Goal: Transaction & Acquisition: Purchase product/service

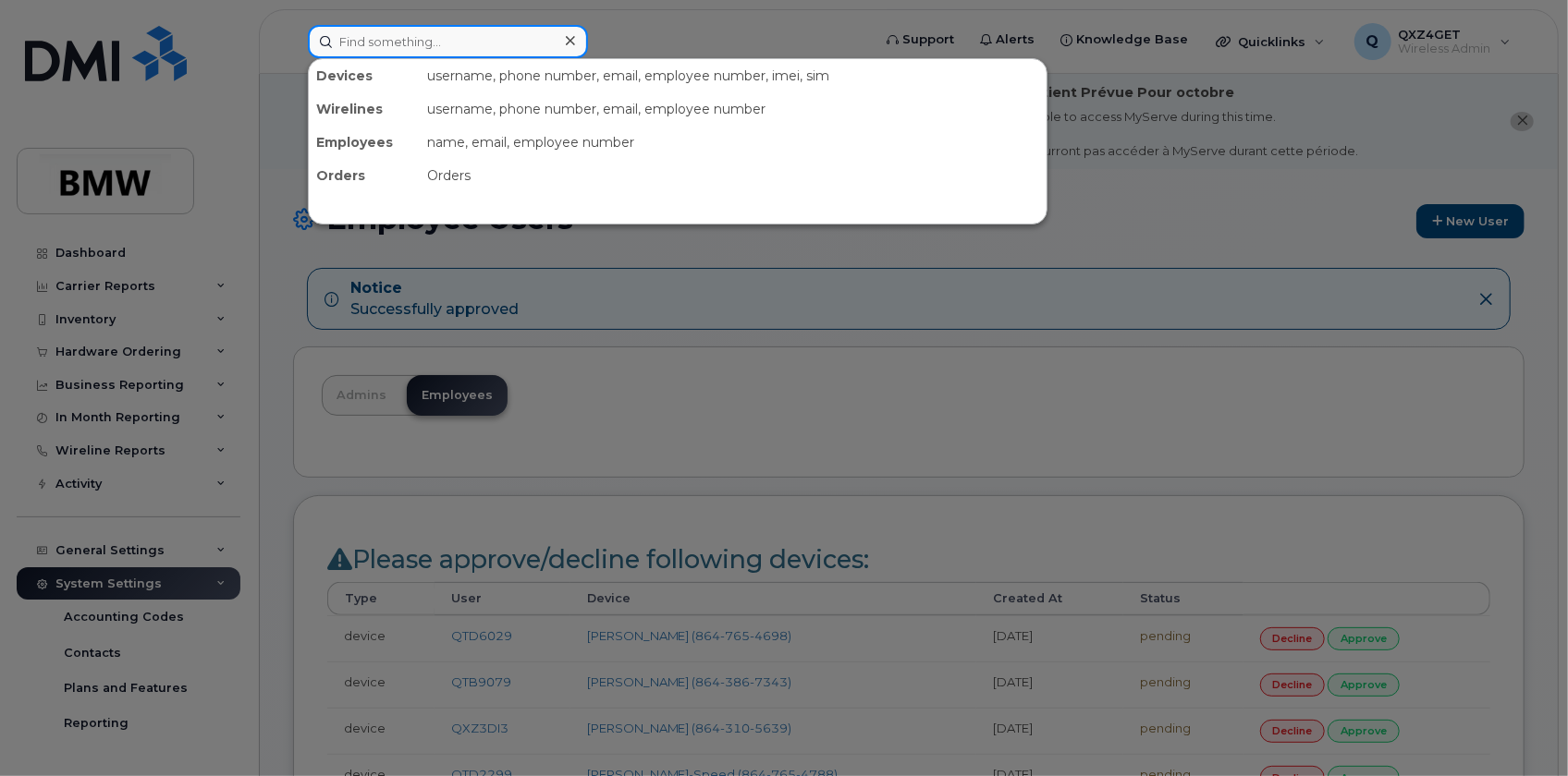
click at [406, 44] on input at bounding box center [447, 41] width 280 height 33
paste input "[EMAIL_ADDRESS][PERSON_NAME][DOMAIN_NAME]"
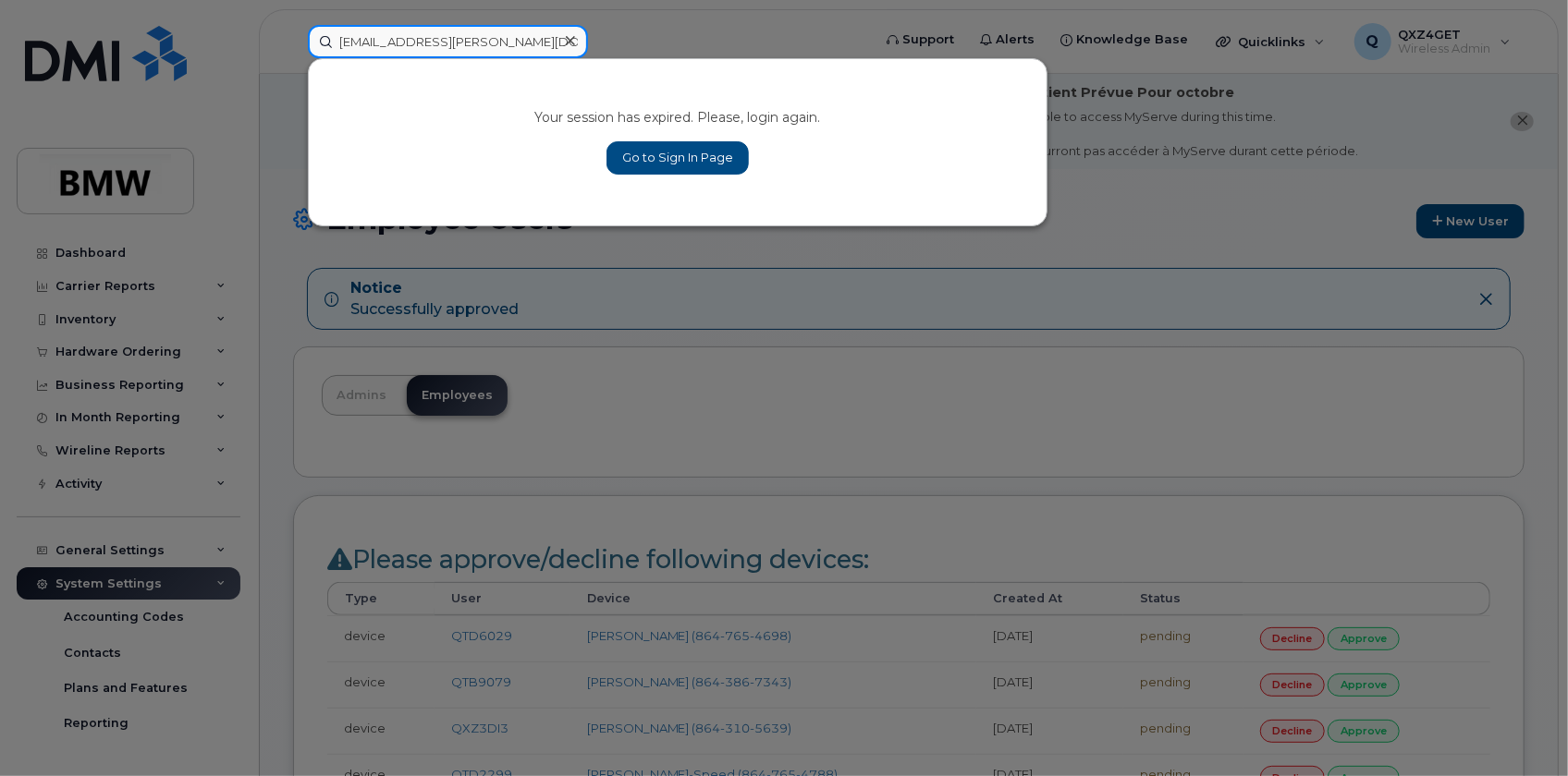
type input "[EMAIL_ADDRESS][PERSON_NAME][DOMAIN_NAME]"
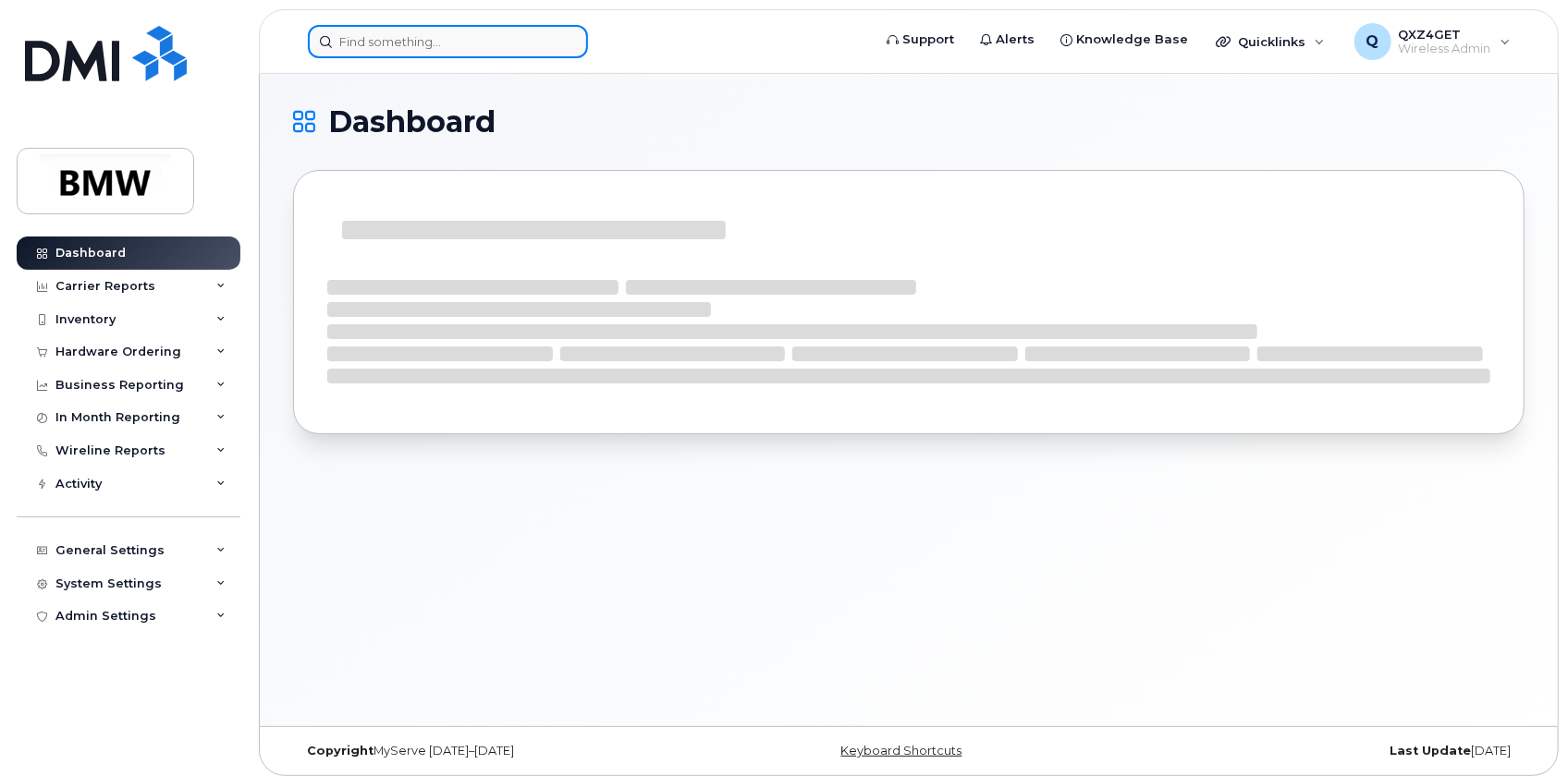
click at [373, 38] on input at bounding box center [447, 41] width 280 height 33
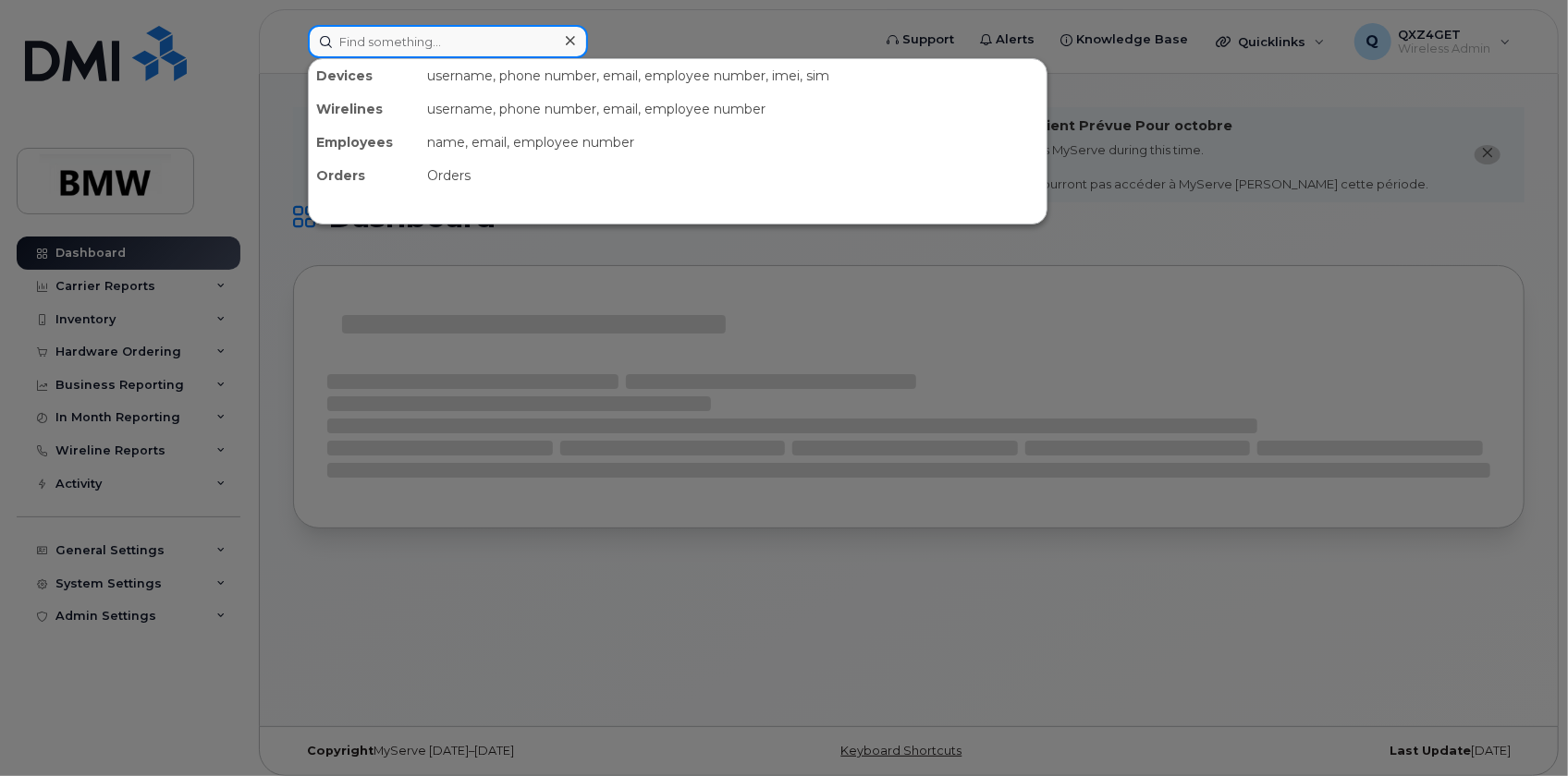
paste input "[EMAIL_ADDRESS][PERSON_NAME][DOMAIN_NAME]"
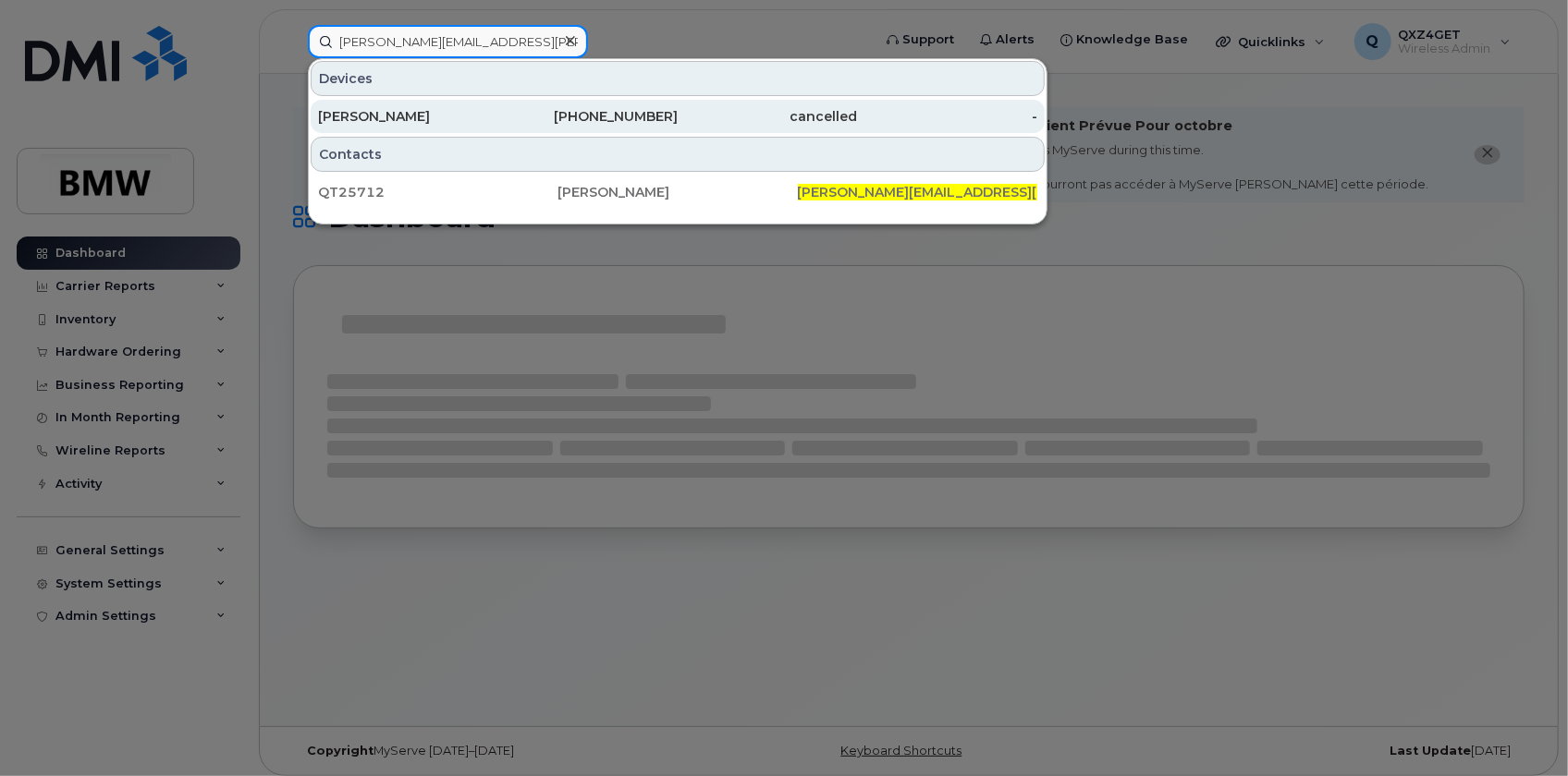
type input "[EMAIL_ADDRESS][PERSON_NAME][DOMAIN_NAME]"
click at [407, 113] on div "WRIGHT, ROCHANDA" at bounding box center [408, 116] width 181 height 18
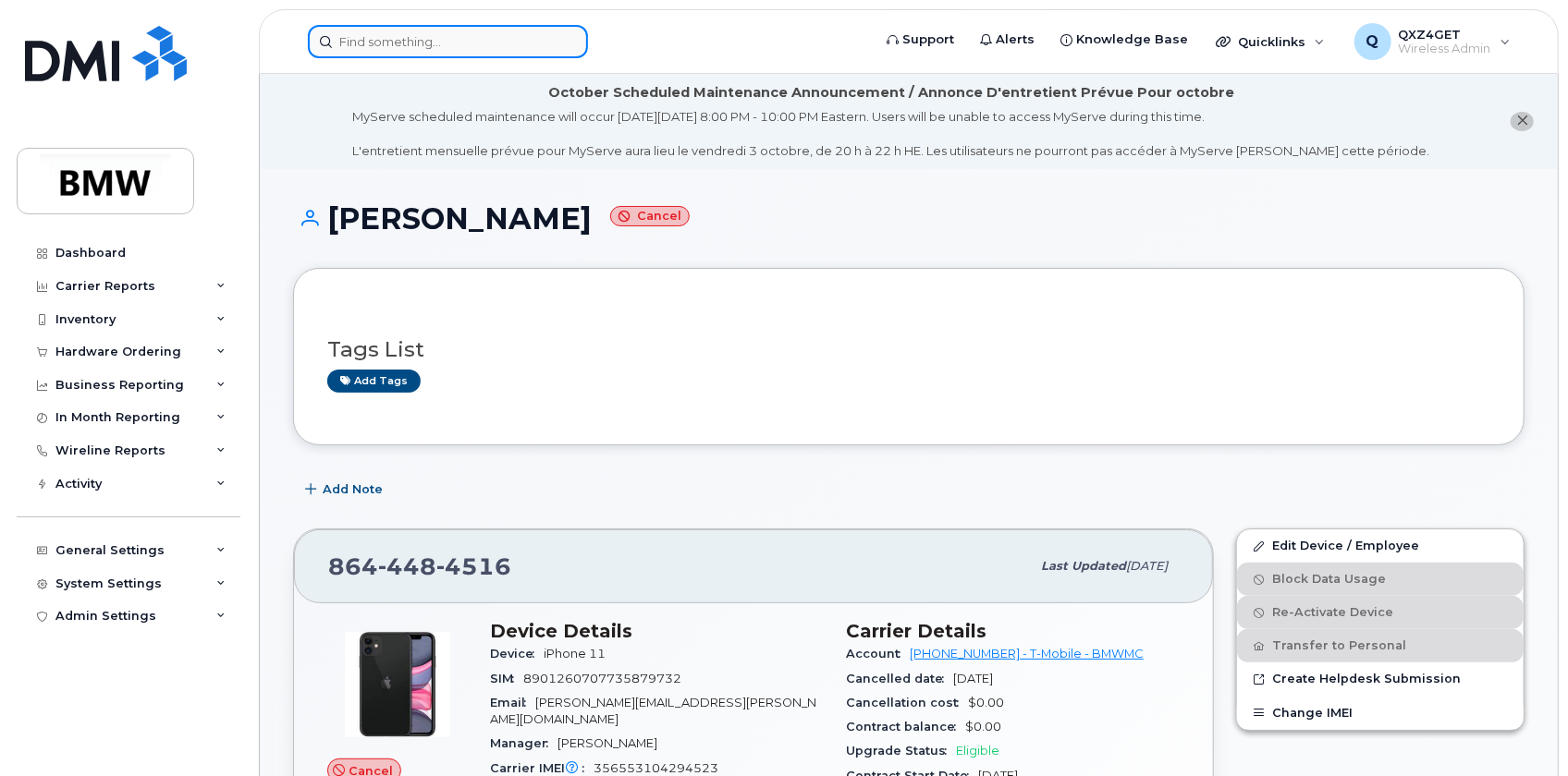
click at [413, 40] on input at bounding box center [447, 41] width 280 height 33
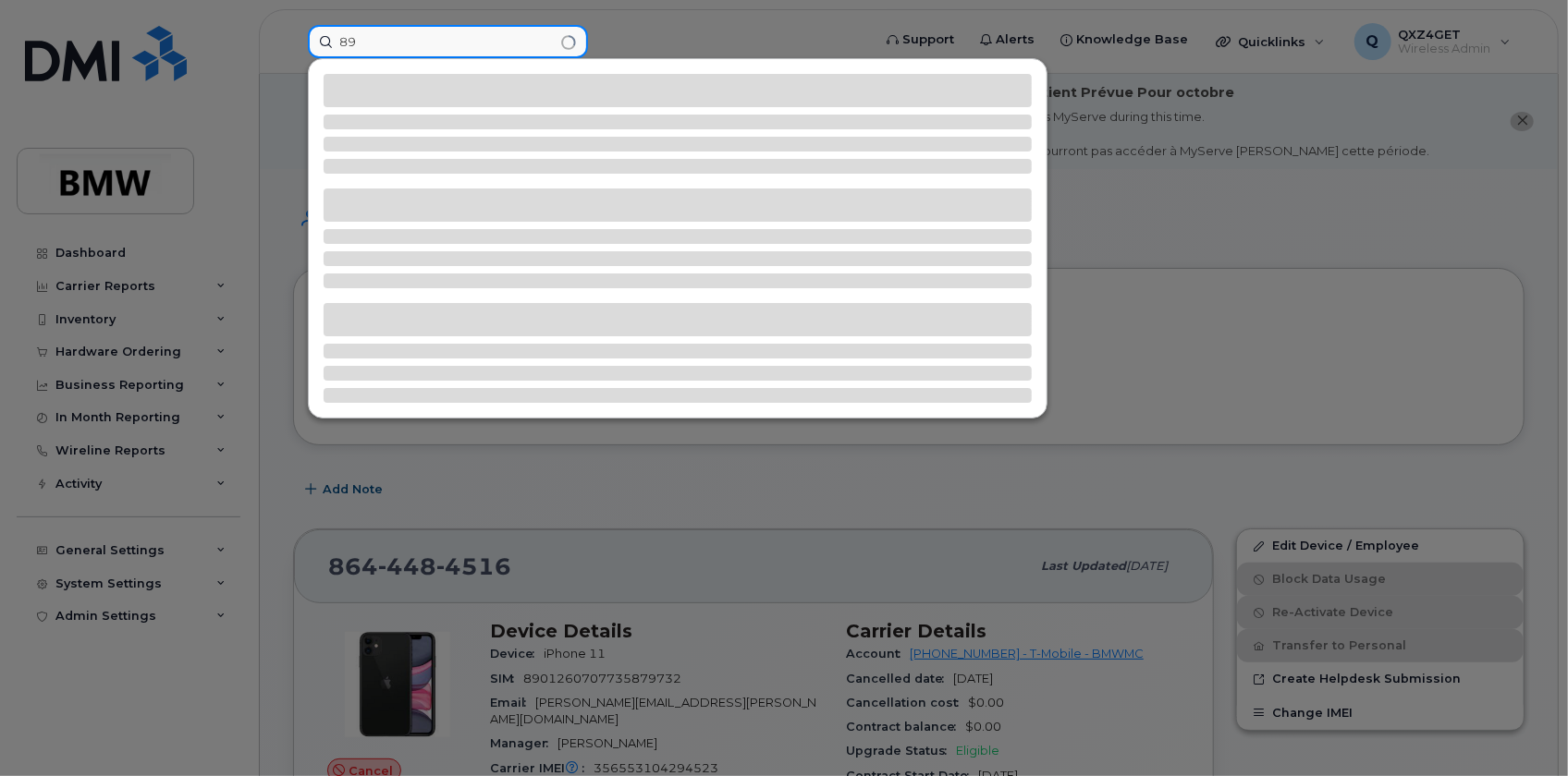
type input "8"
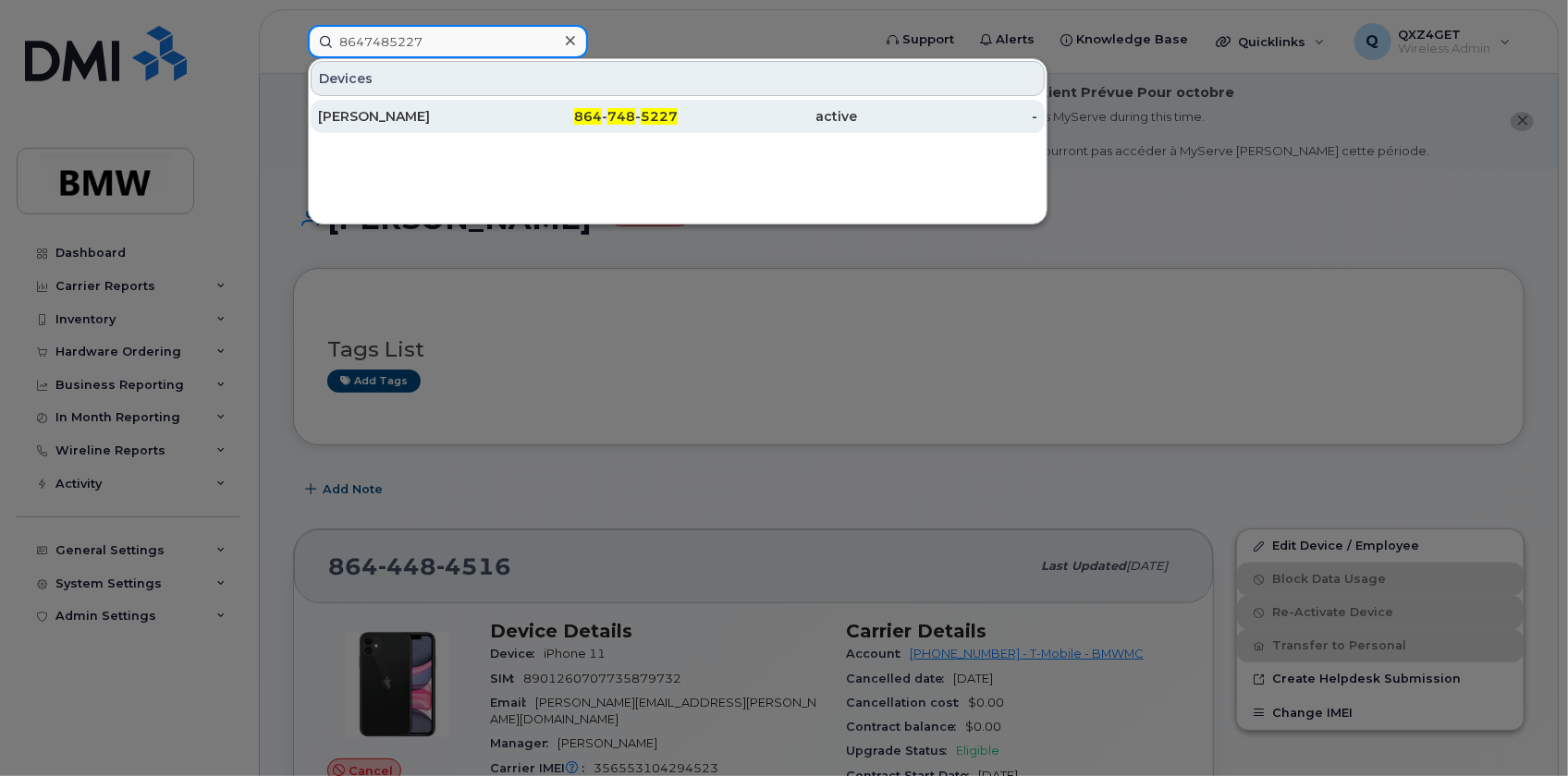
type input "8647485227"
click at [359, 105] on div "[PERSON_NAME]" at bounding box center [408, 116] width 181 height 33
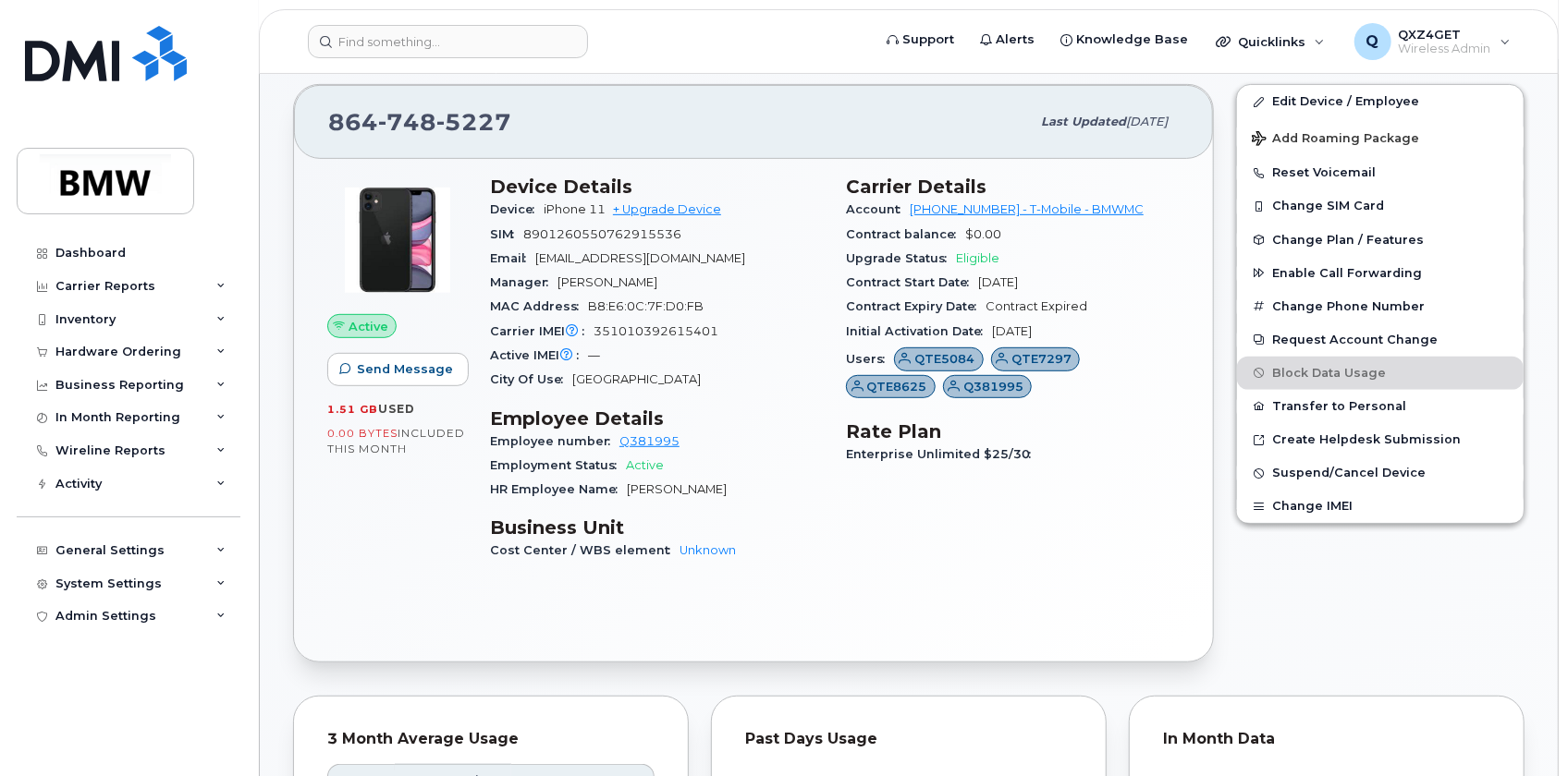
scroll to position [420, 0]
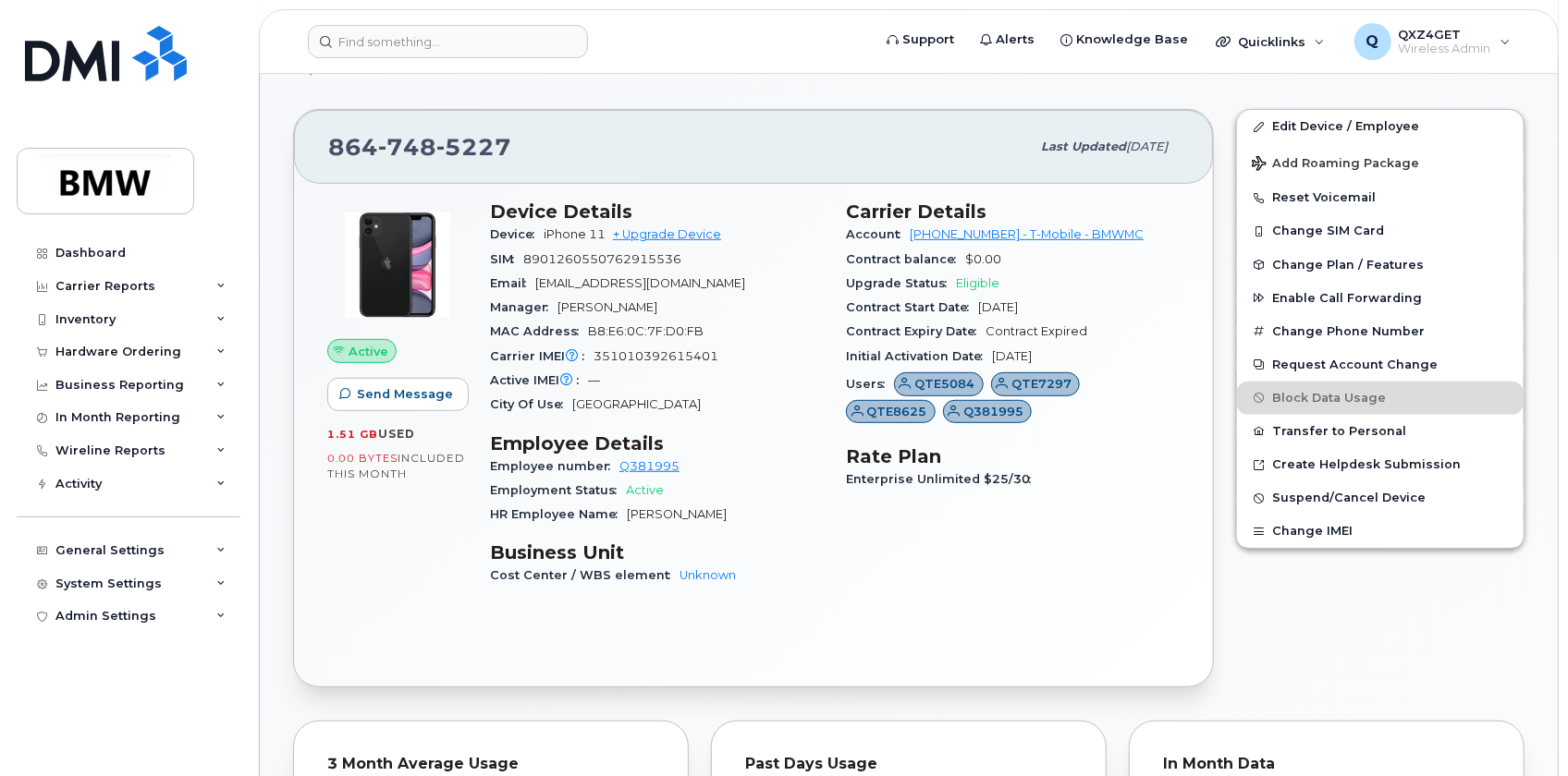
drag, startPoint x: 776, startPoint y: 278, endPoint x: 536, endPoint y: 291, distance: 240.4
click at [536, 291] on div "Email johannes.reicheneder@bmwgroup.com" at bounding box center [657, 283] width 334 height 24
copy span "johannes.reicheneder@bmwgroup.com"
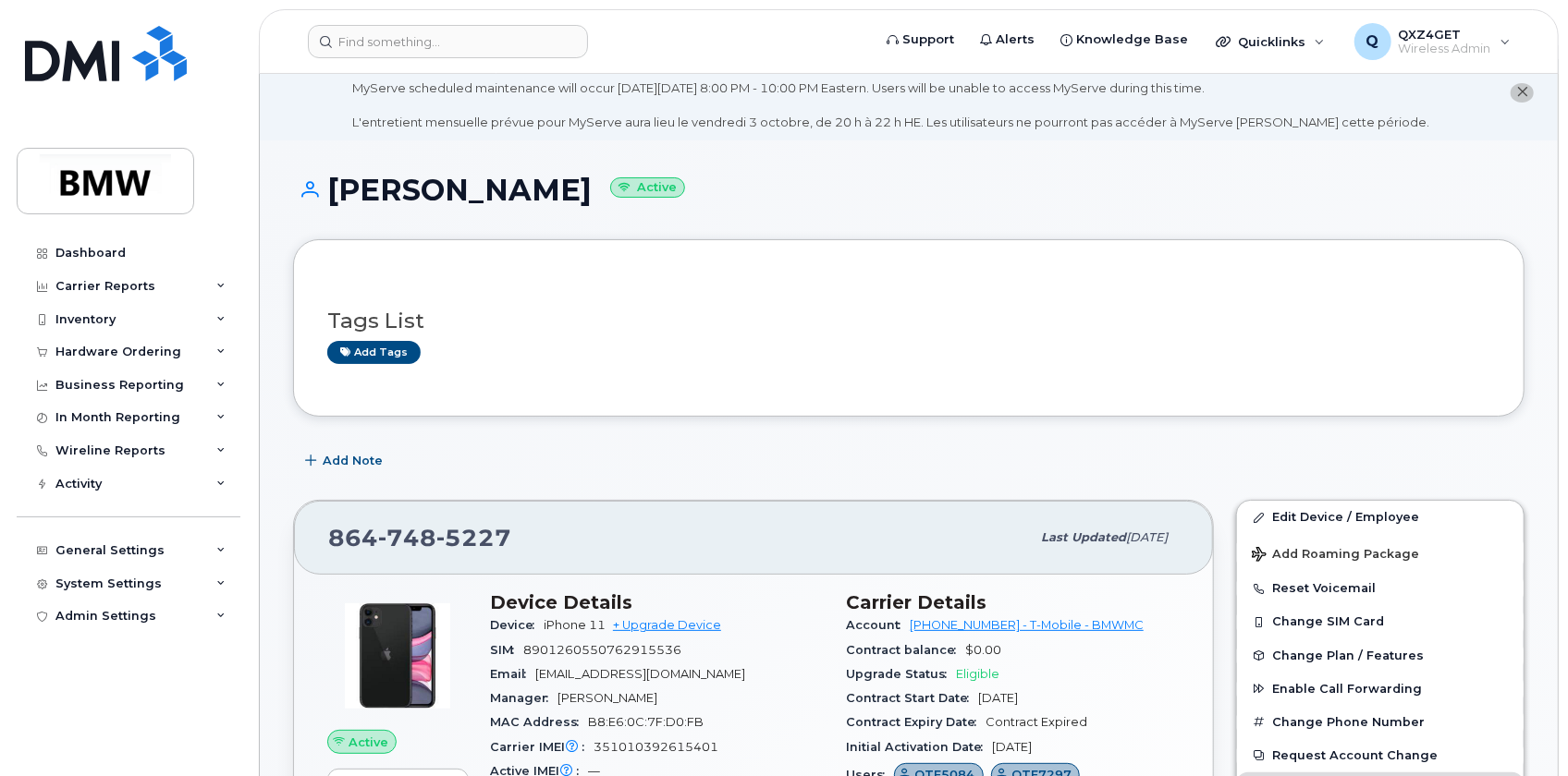
scroll to position [0, 0]
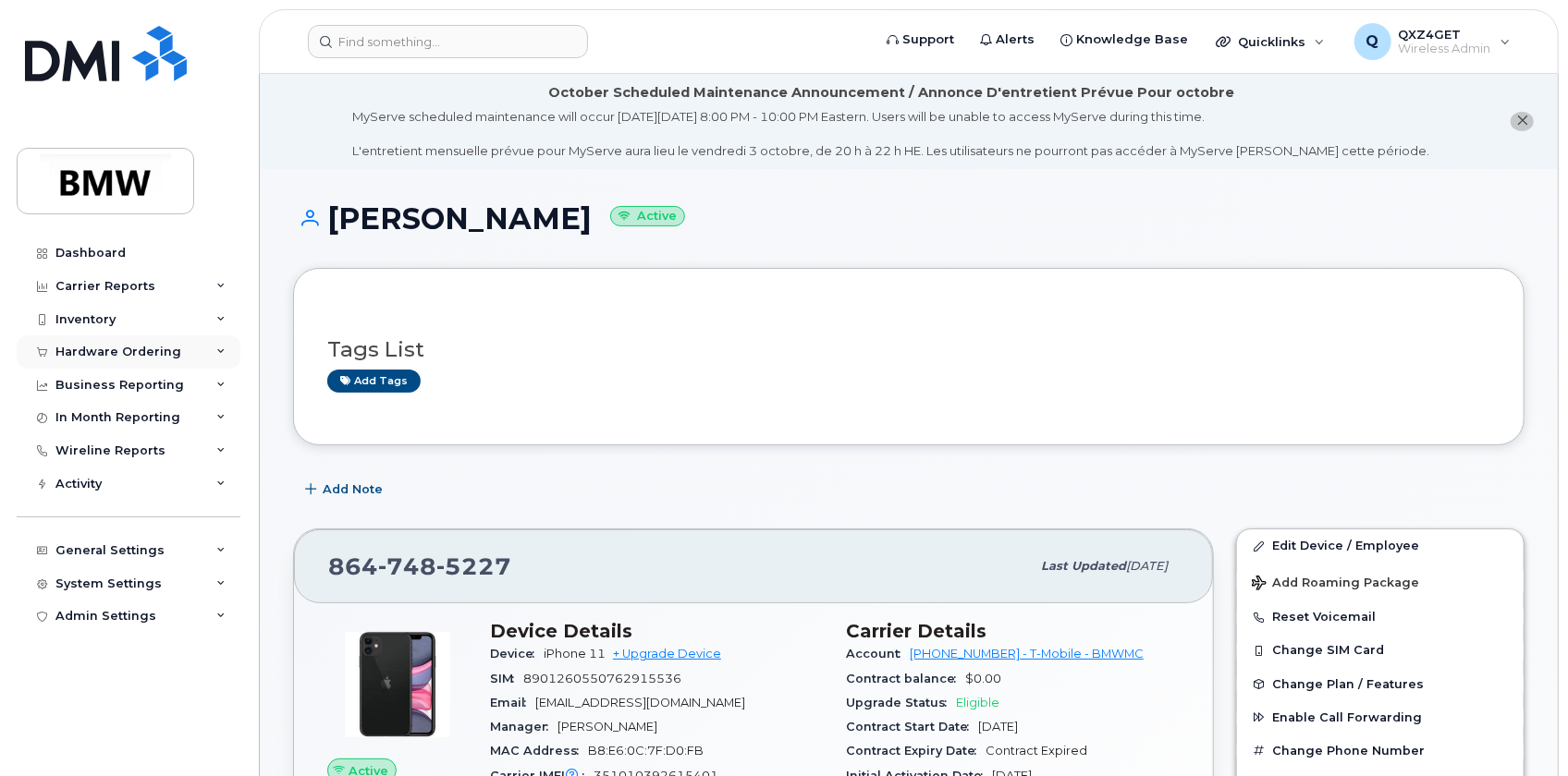
click at [137, 349] on div "Hardware Ordering" at bounding box center [119, 352] width 126 height 14
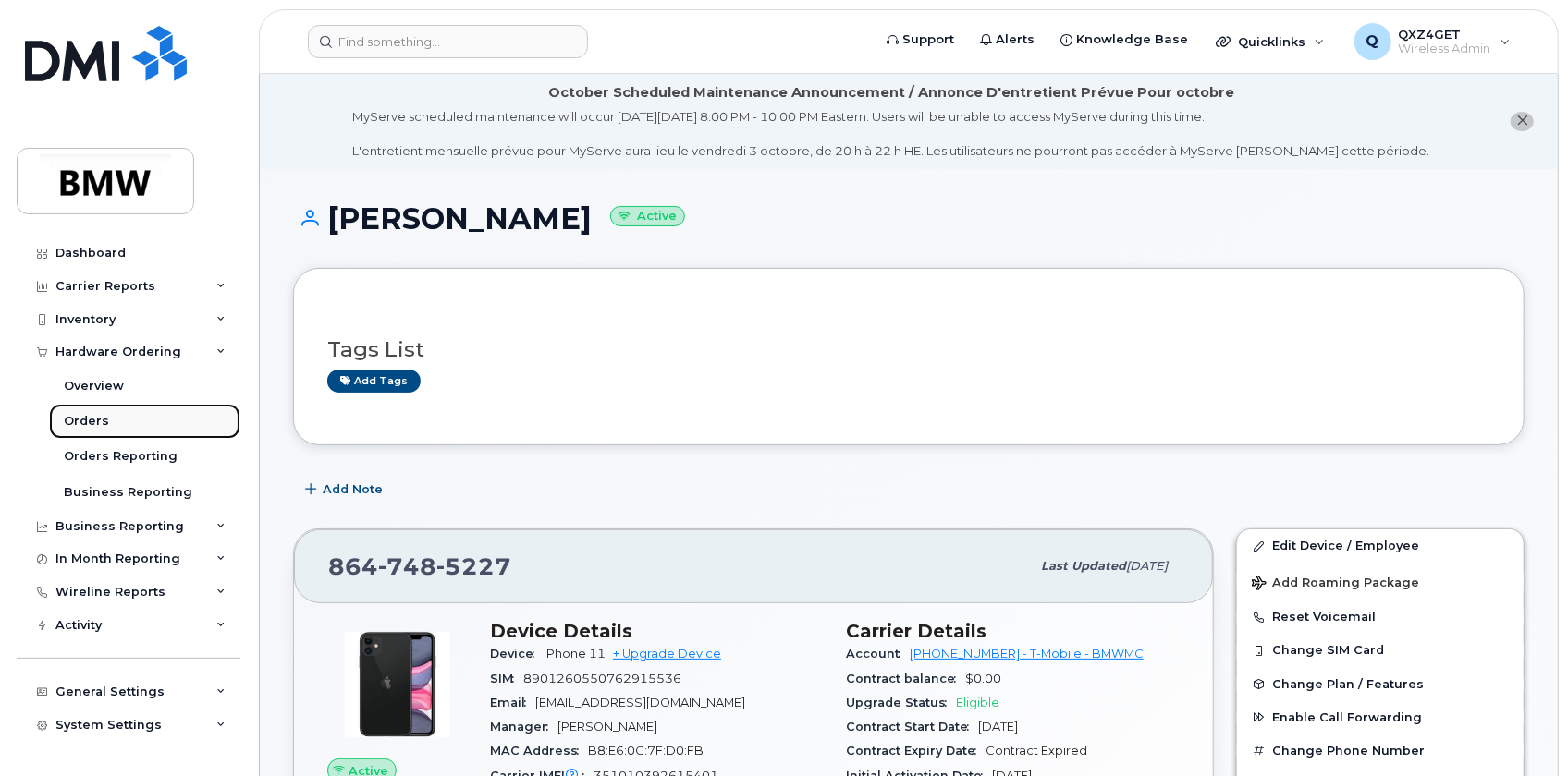
click at [95, 416] on div "Orders" at bounding box center [86, 420] width 45 height 16
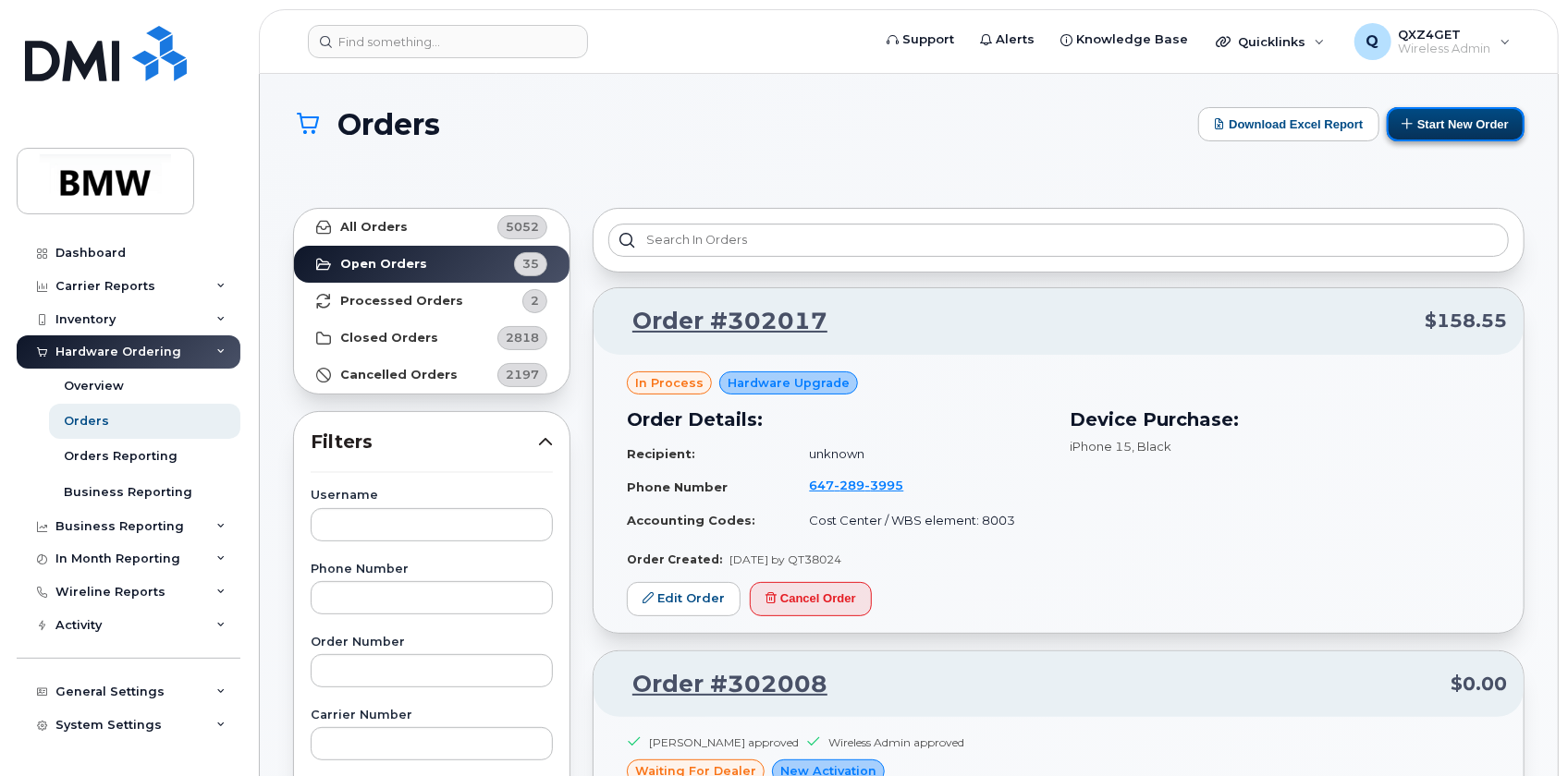
click at [1433, 117] on button "Start New Order" at bounding box center [1456, 124] width 138 height 34
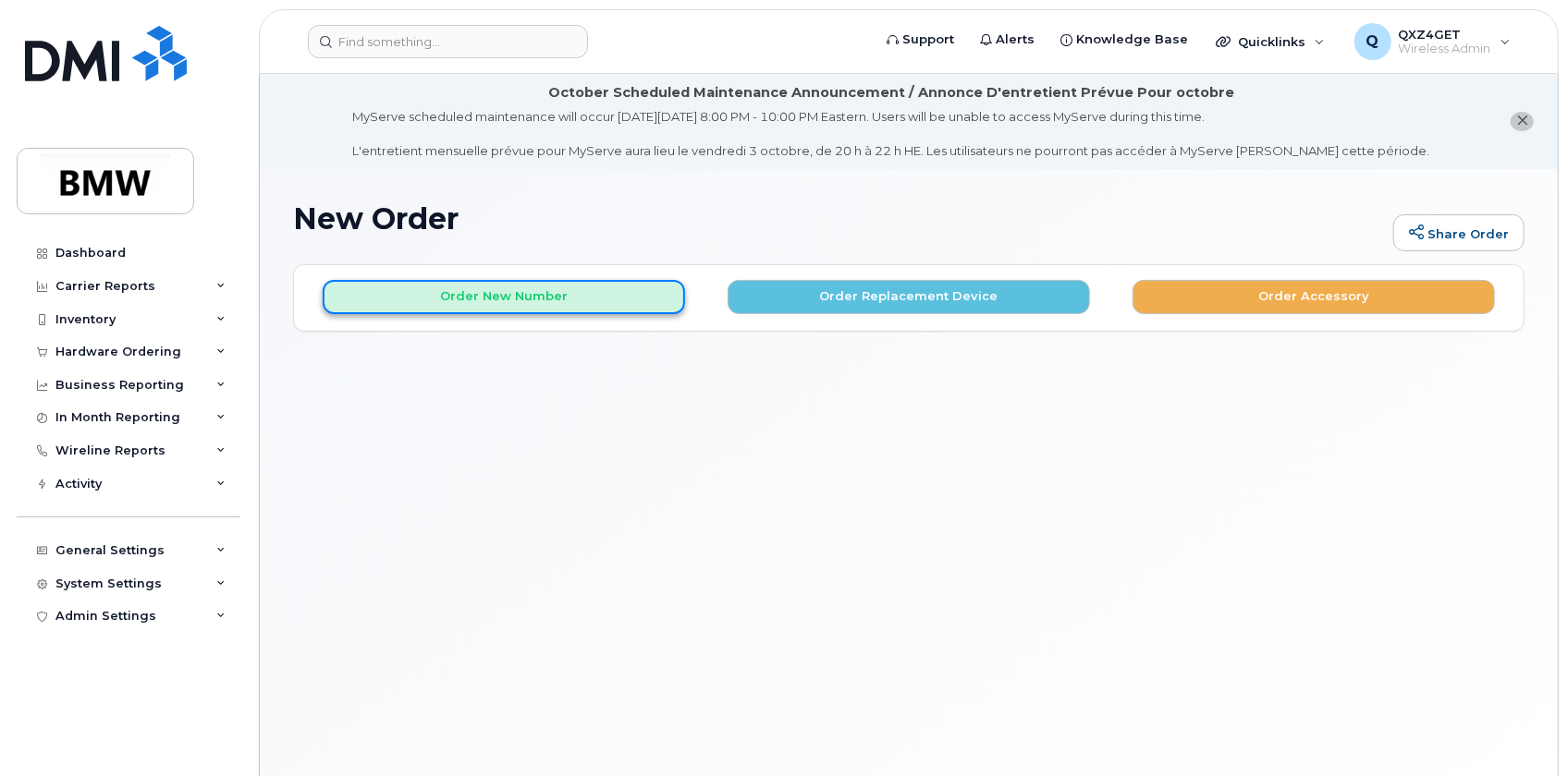
click at [497, 298] on button "Order New Number" at bounding box center [504, 297] width 362 height 34
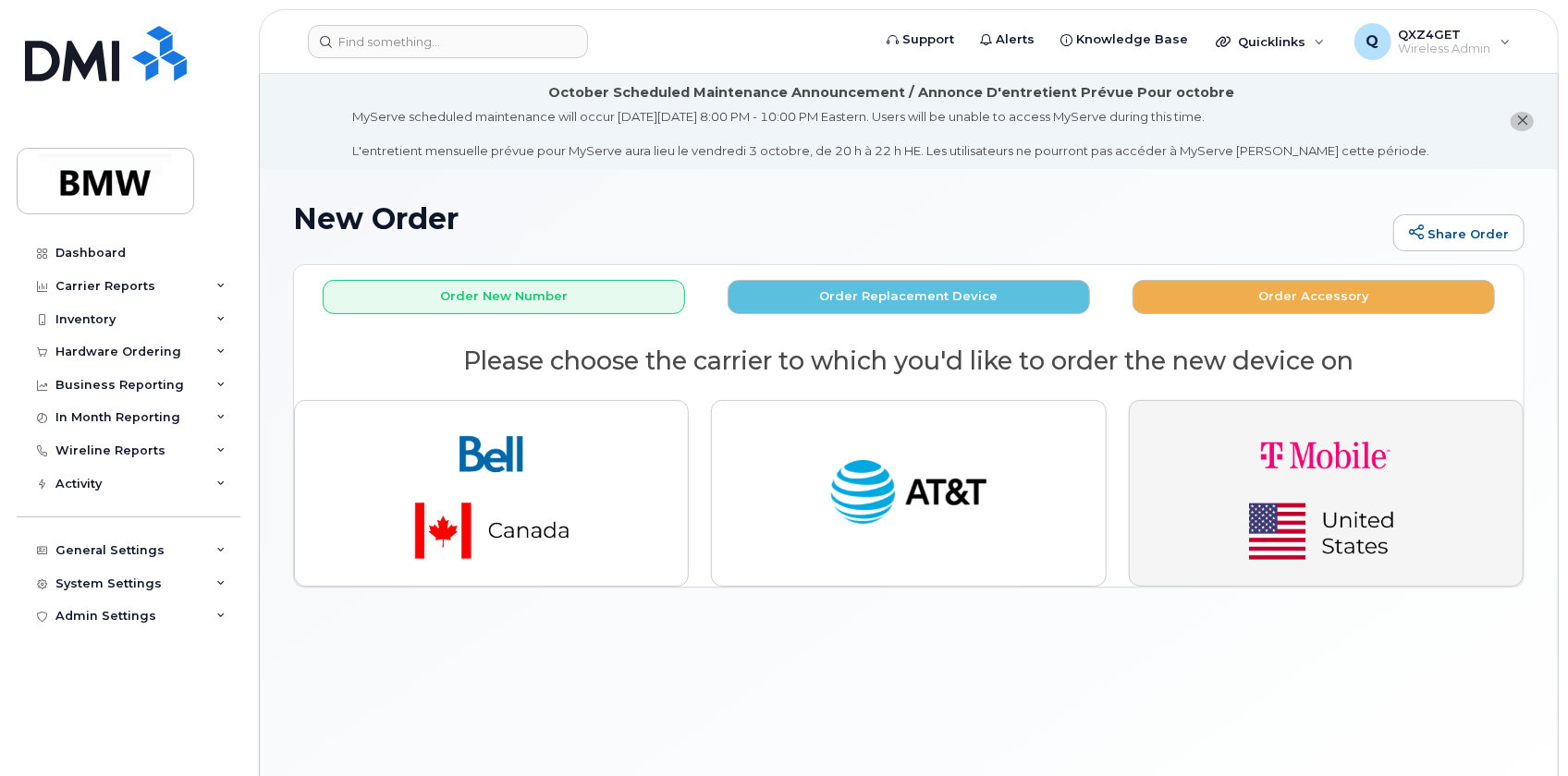
click at [1317, 499] on img "button" at bounding box center [1325, 493] width 259 height 155
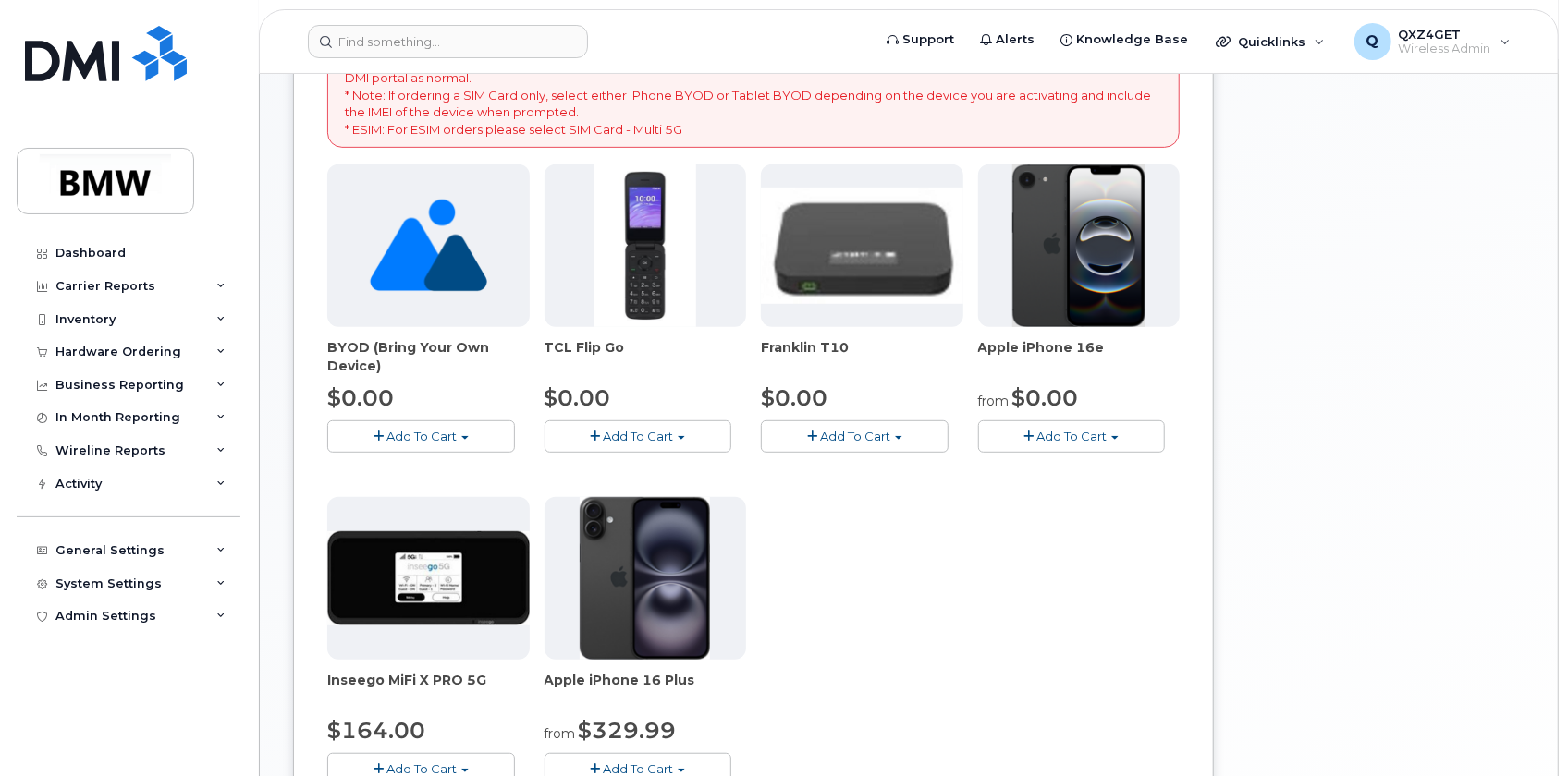
scroll to position [420, 0]
